Goal: Task Accomplishment & Management: Manage account settings

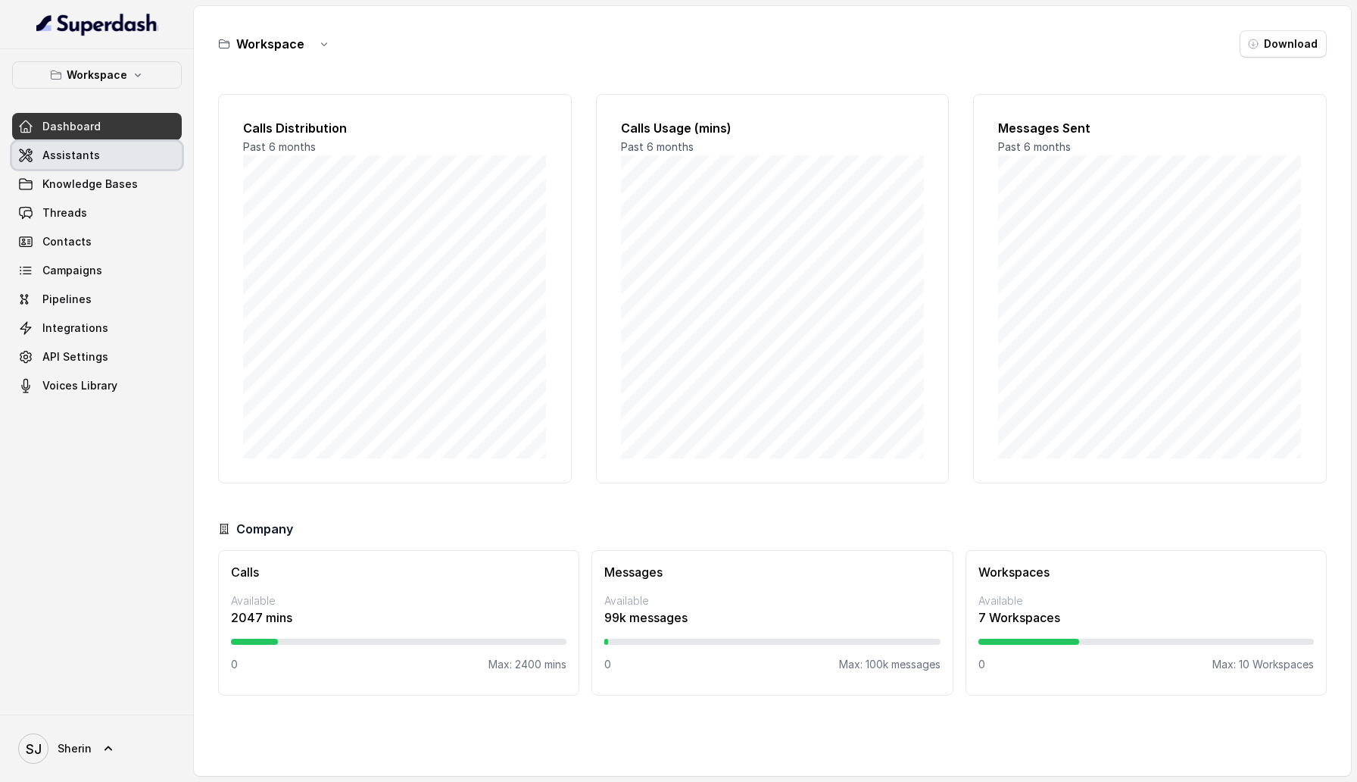
click at [28, 142] on link "Assistants" at bounding box center [97, 155] width 170 height 27
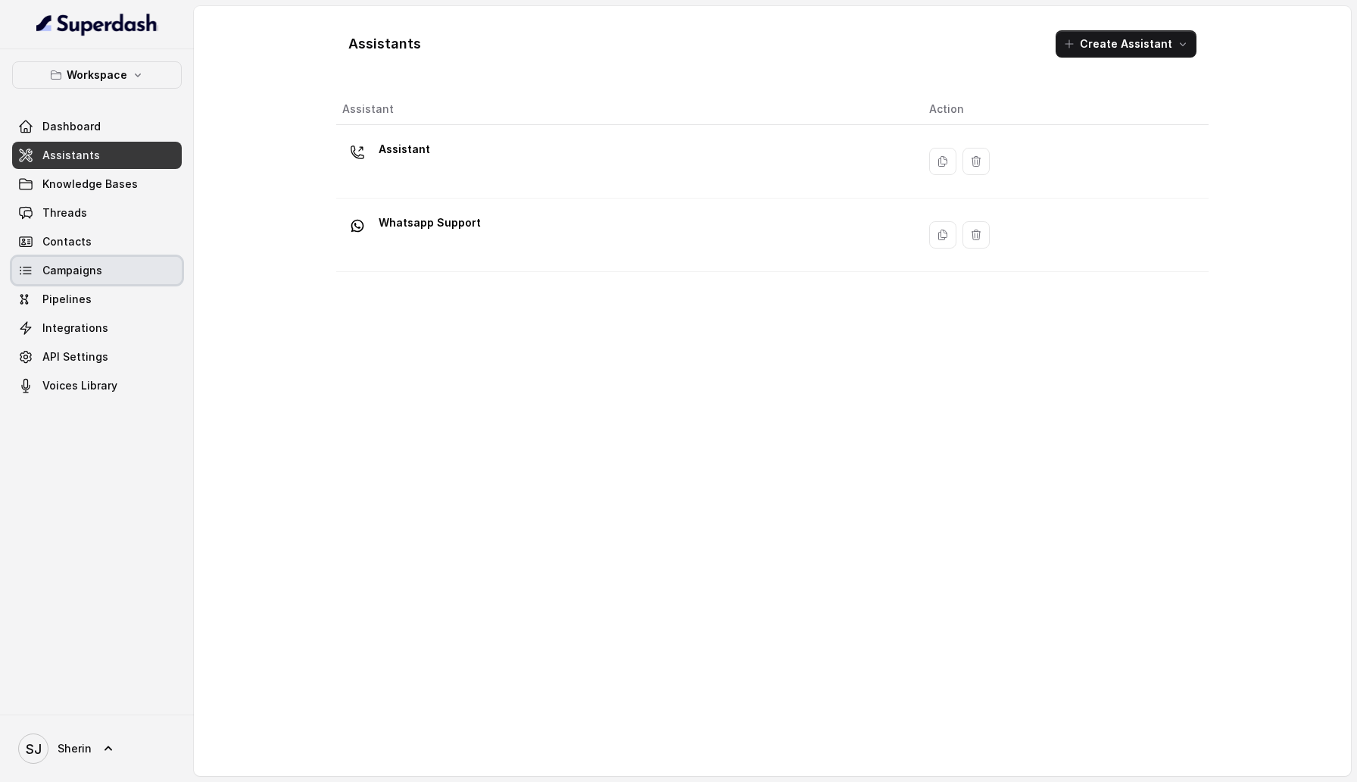
click at [117, 264] on link "Campaigns" at bounding box center [97, 270] width 170 height 27
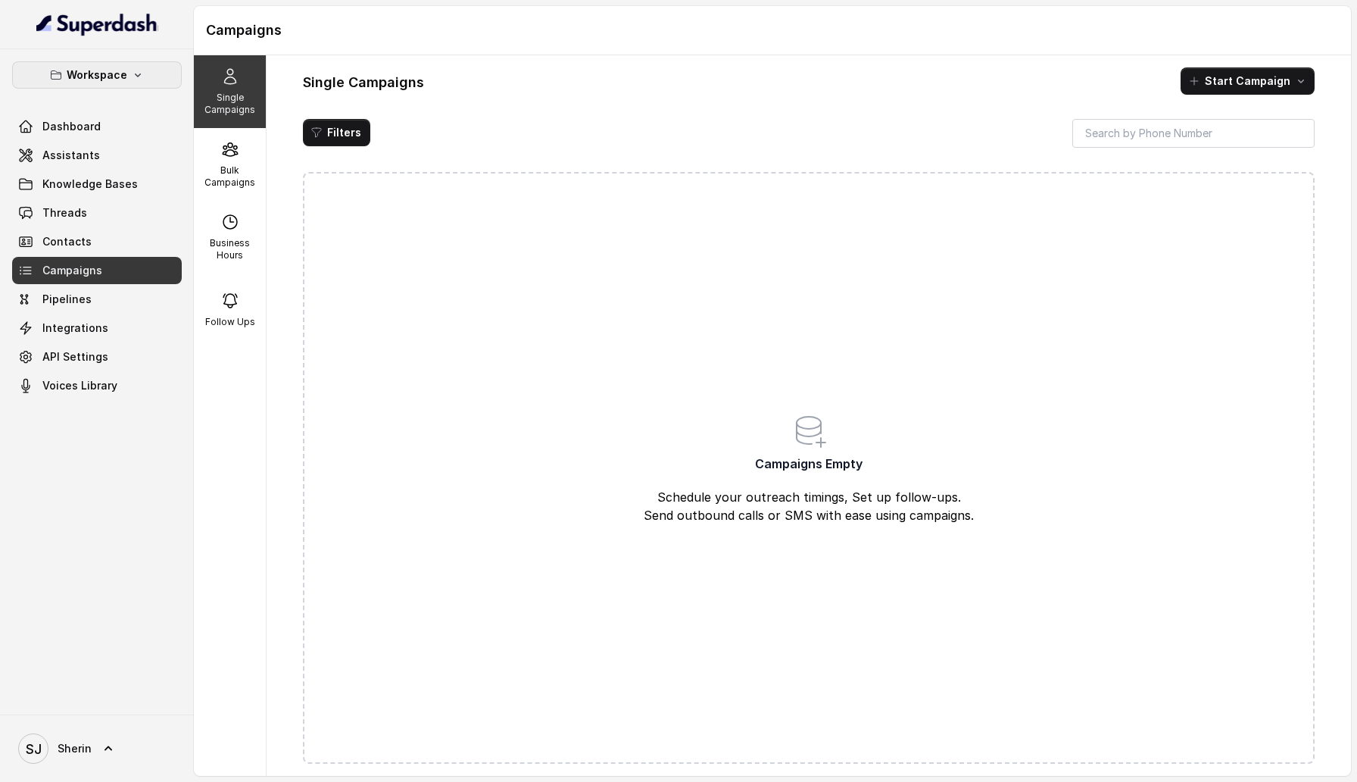
click at [148, 84] on button "Workspace" at bounding box center [97, 74] width 170 height 27
click at [145, 160] on button "Catalyst" at bounding box center [100, 169] width 188 height 27
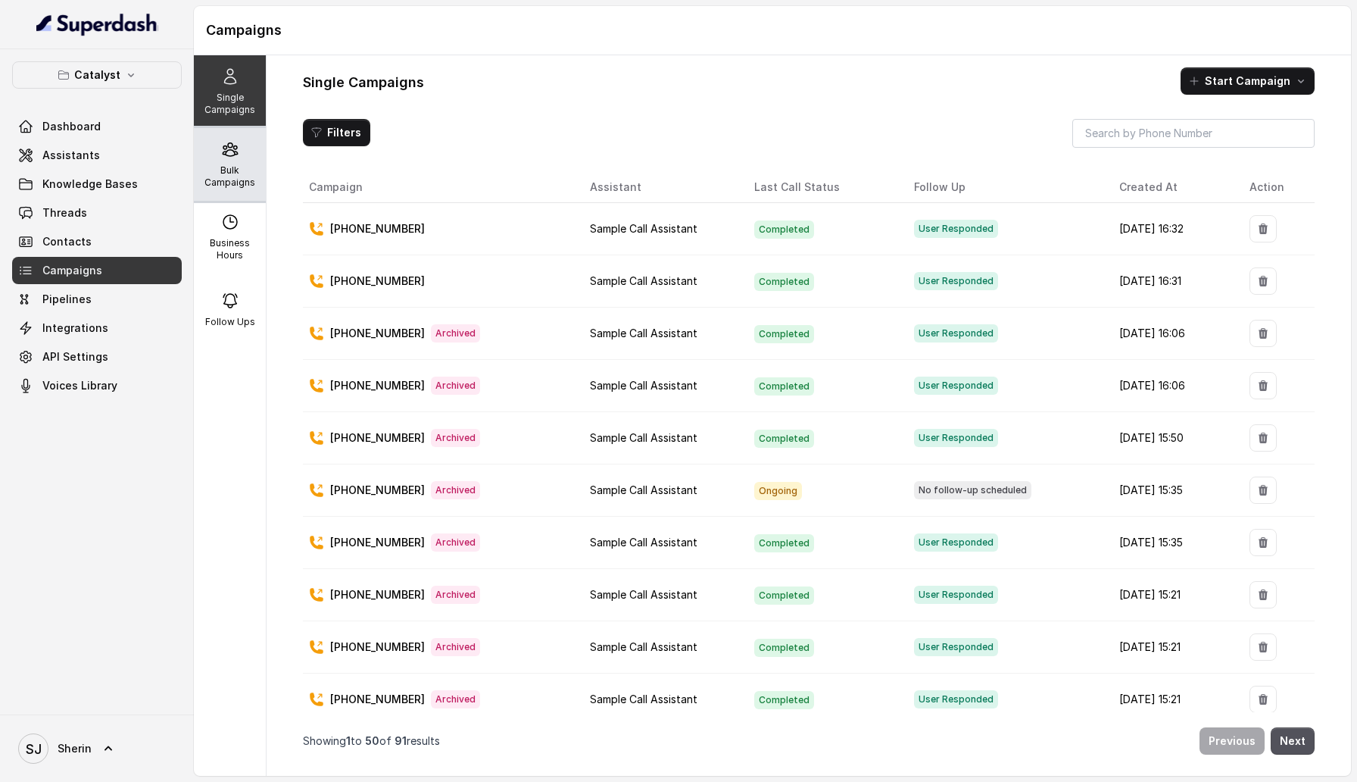
click at [240, 164] on p "Bulk Campaigns" at bounding box center [230, 176] width 60 height 24
click at [229, 229] on icon at bounding box center [230, 222] width 18 height 18
select select "[GEOGRAPHIC_DATA]/[GEOGRAPHIC_DATA]"
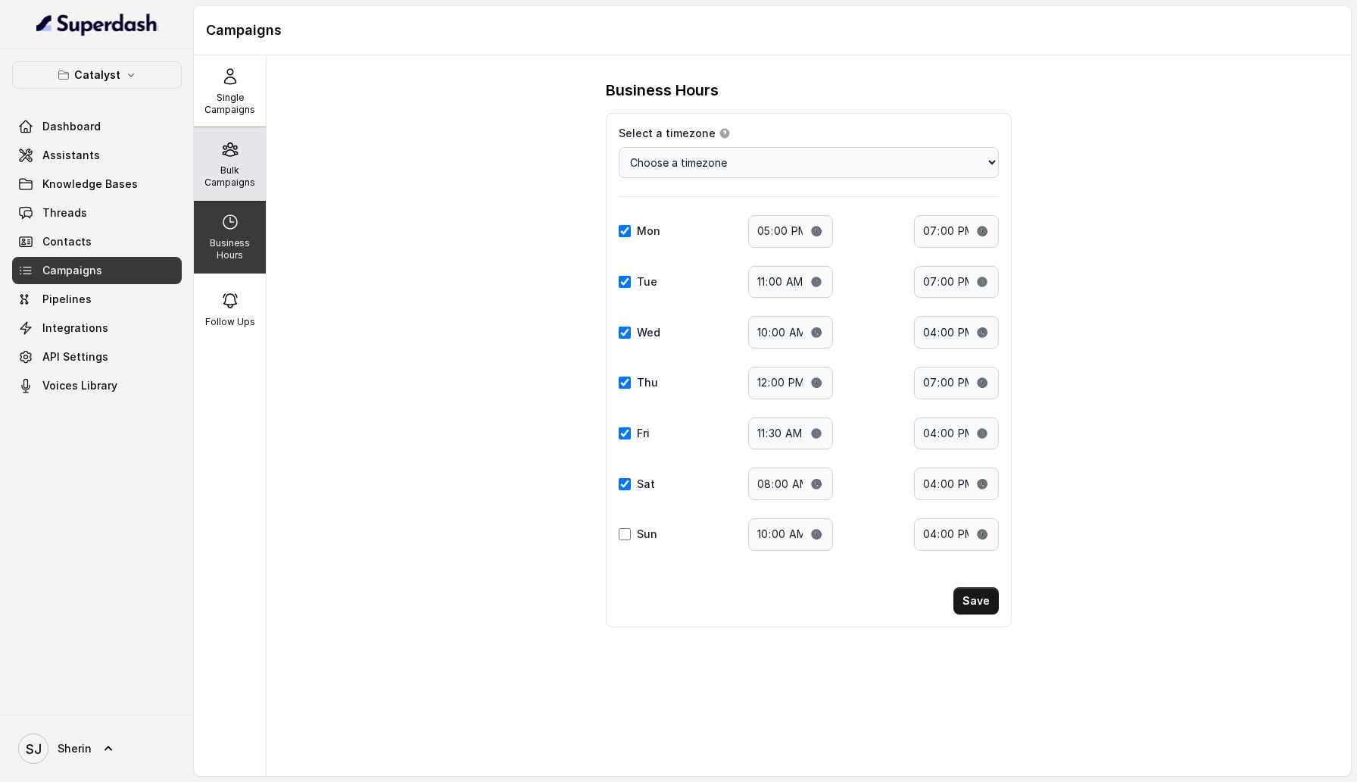
click at [233, 173] on p "Bulk Campaigns" at bounding box center [230, 176] width 60 height 24
